Goal: Navigation & Orientation: Find specific page/section

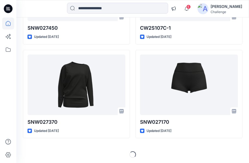
scroll to position [497, 0]
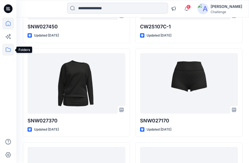
click at [8, 49] on icon at bounding box center [8, 50] width 12 height 12
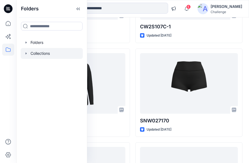
click at [52, 54] on div at bounding box center [52, 53] width 62 height 11
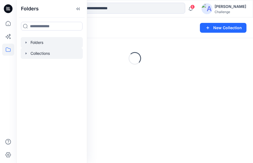
click at [51, 41] on div at bounding box center [52, 42] width 62 height 11
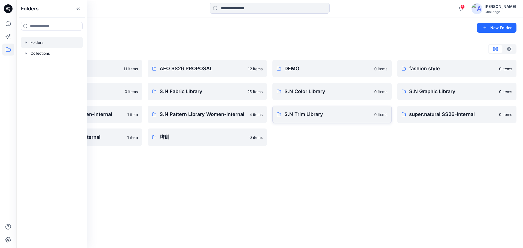
click at [249, 116] on p "S.N Trim Library" at bounding box center [327, 115] width 87 height 8
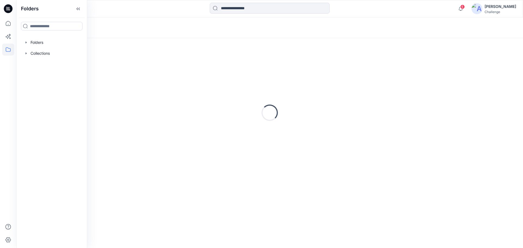
click at [249, 116] on div "Loading..." at bounding box center [270, 113] width 494 height 136
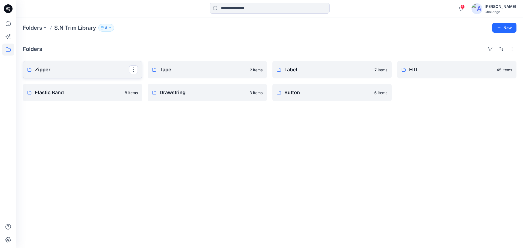
click at [89, 73] on p "Zipper" at bounding box center [82, 70] width 94 height 8
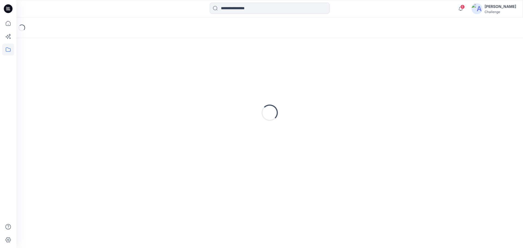
click at [89, 73] on div "Loading..." at bounding box center [270, 113] width 494 height 136
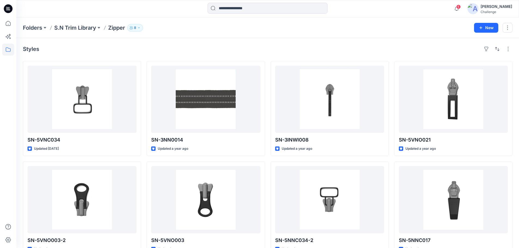
click at [249, 30] on div "Folders S.N Trim Library Zipper 8" at bounding box center [246, 28] width 447 height 8
